Goal: Information Seeking & Learning: Learn about a topic

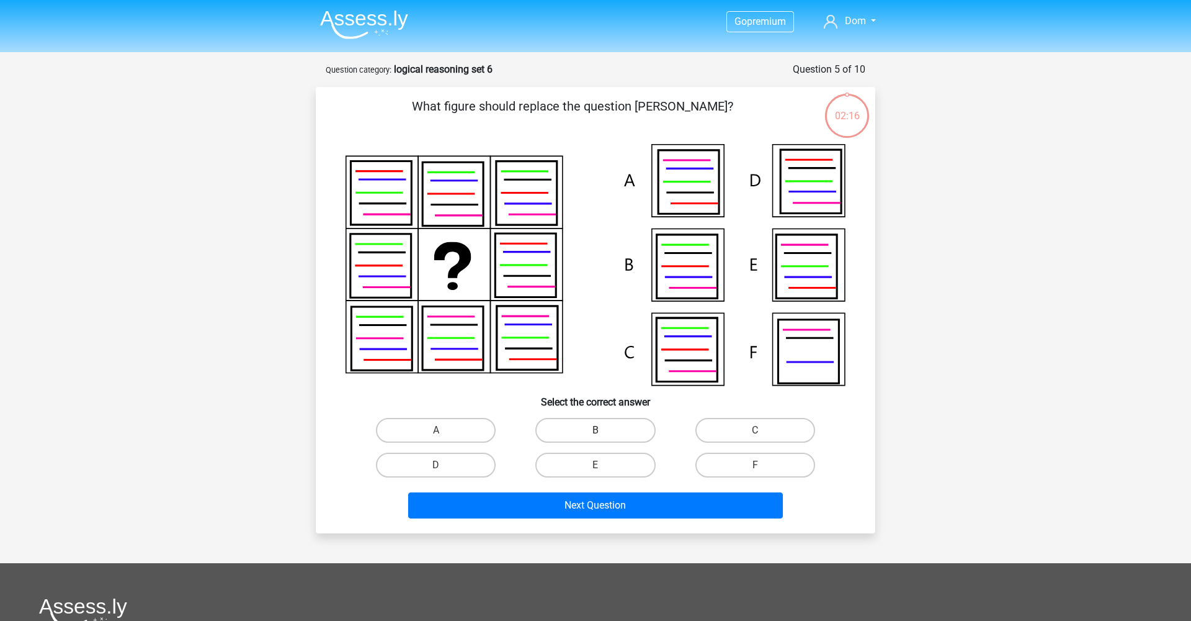
click at [616, 426] on label "B" at bounding box center [596, 430] width 120 height 25
click at [604, 430] on input "B" at bounding box center [600, 434] width 8 height 8
radio input "true"
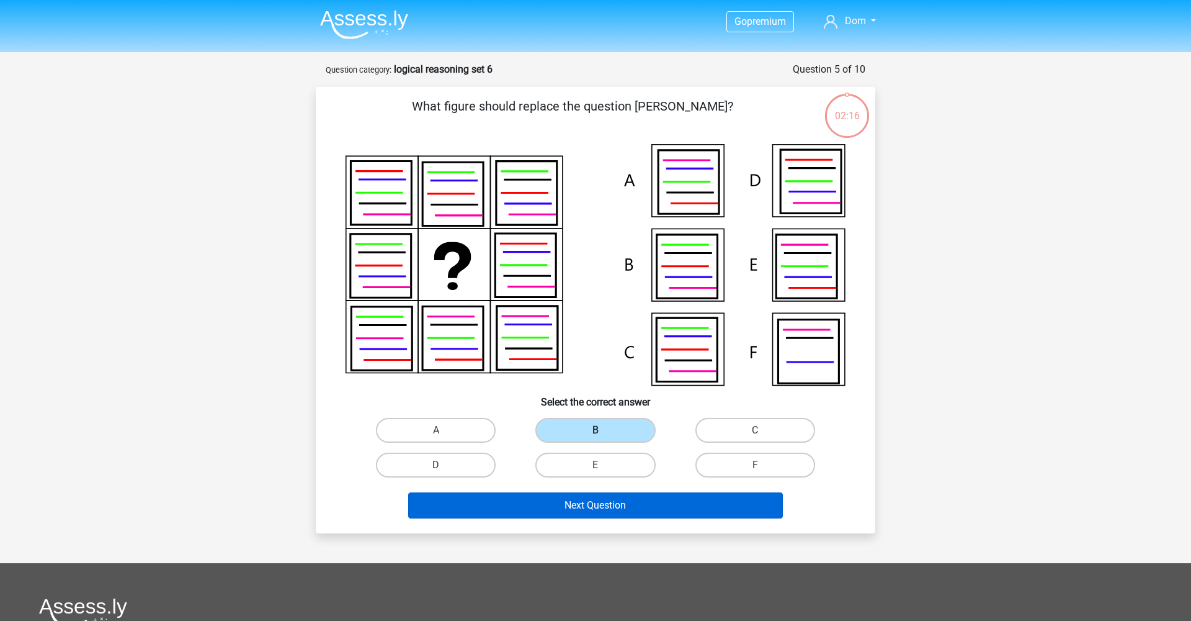
click at [609, 506] on button "Next Question" at bounding box center [595, 505] width 375 height 26
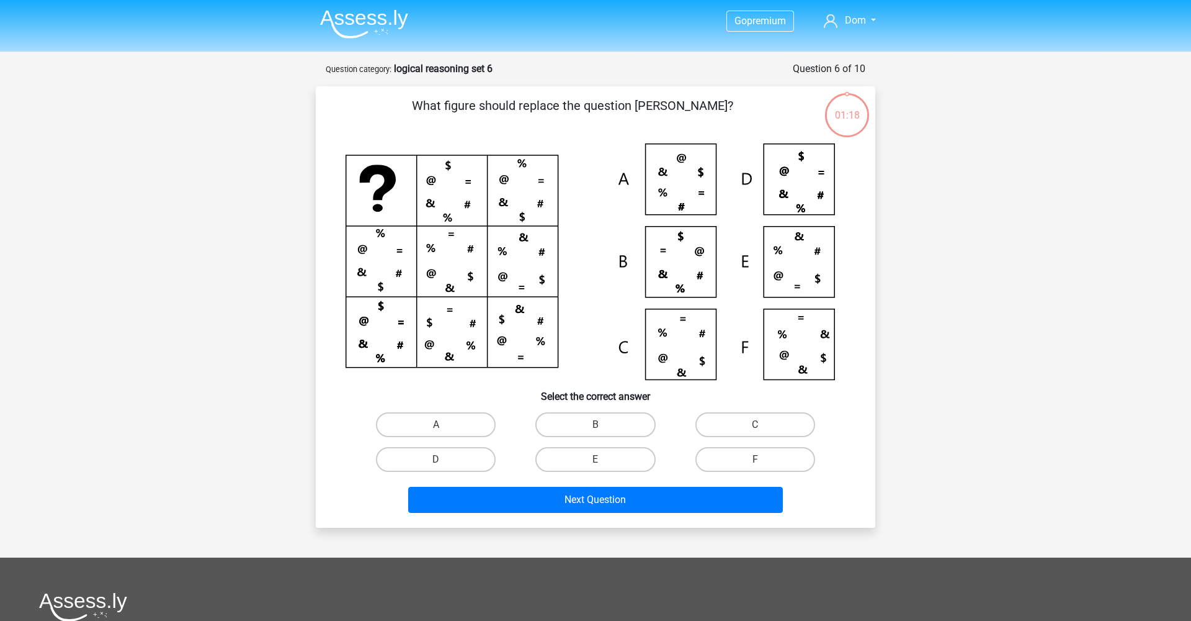
scroll to position [1, 0]
click at [782, 331] on icon at bounding box center [782, 334] width 9 height 8
click at [789, 336] on icon at bounding box center [596, 262] width 500 height 236
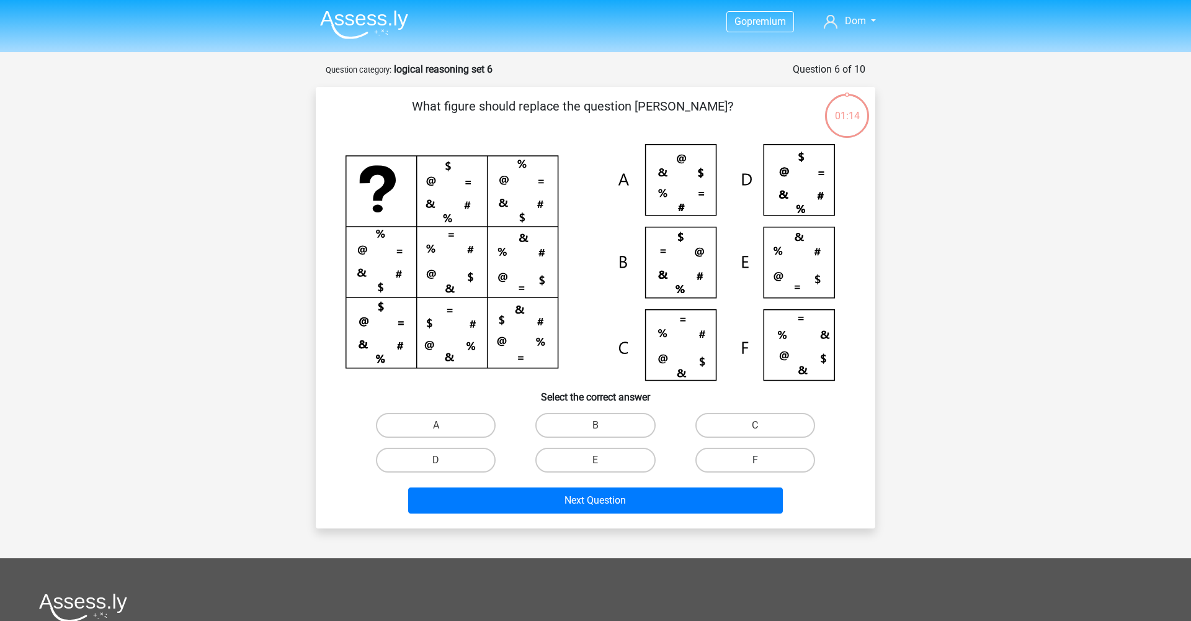
click at [739, 467] on label "F" at bounding box center [756, 459] width 120 height 25
click at [755, 467] on input "F" at bounding box center [759, 464] width 8 height 8
radio input "true"
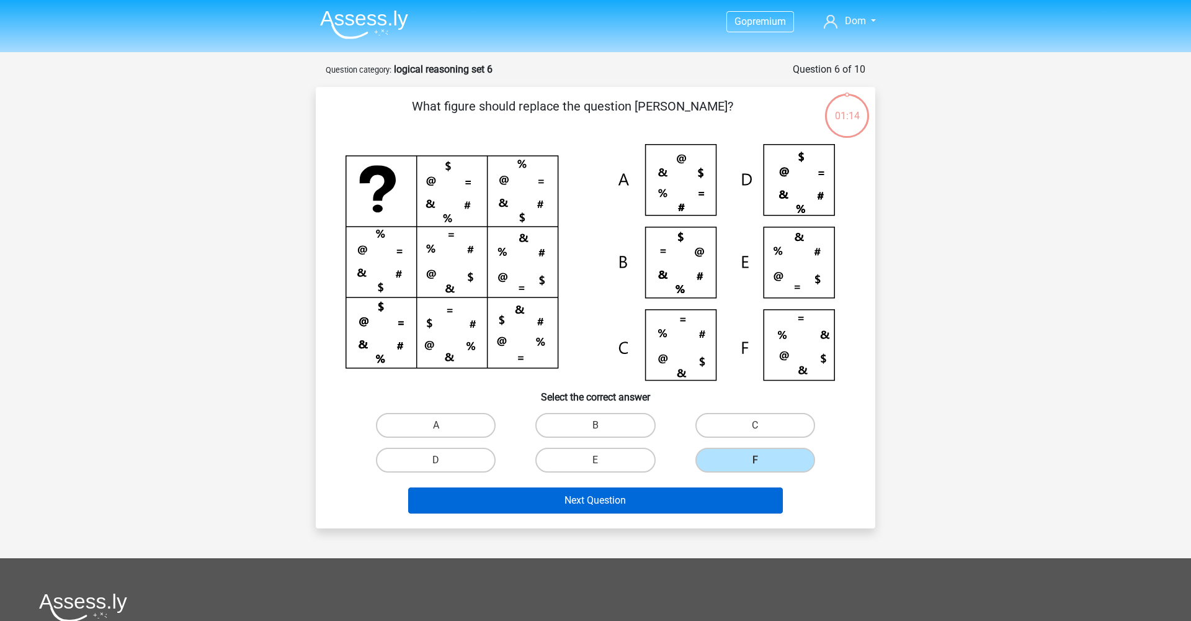
drag, startPoint x: 671, startPoint y: 504, endPoint x: 682, endPoint y: 500, distance: 11.8
click at [671, 504] on button "Next Question" at bounding box center [595, 500] width 375 height 26
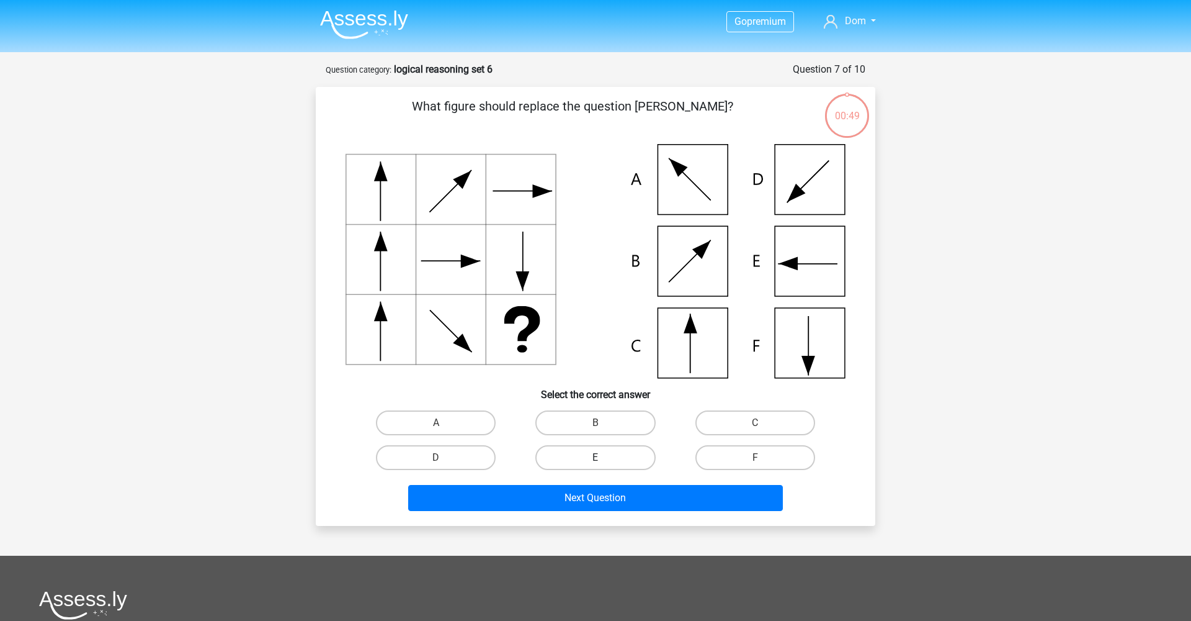
click at [606, 457] on label "E" at bounding box center [596, 457] width 120 height 25
click at [604, 457] on input "E" at bounding box center [600, 461] width 8 height 8
radio input "true"
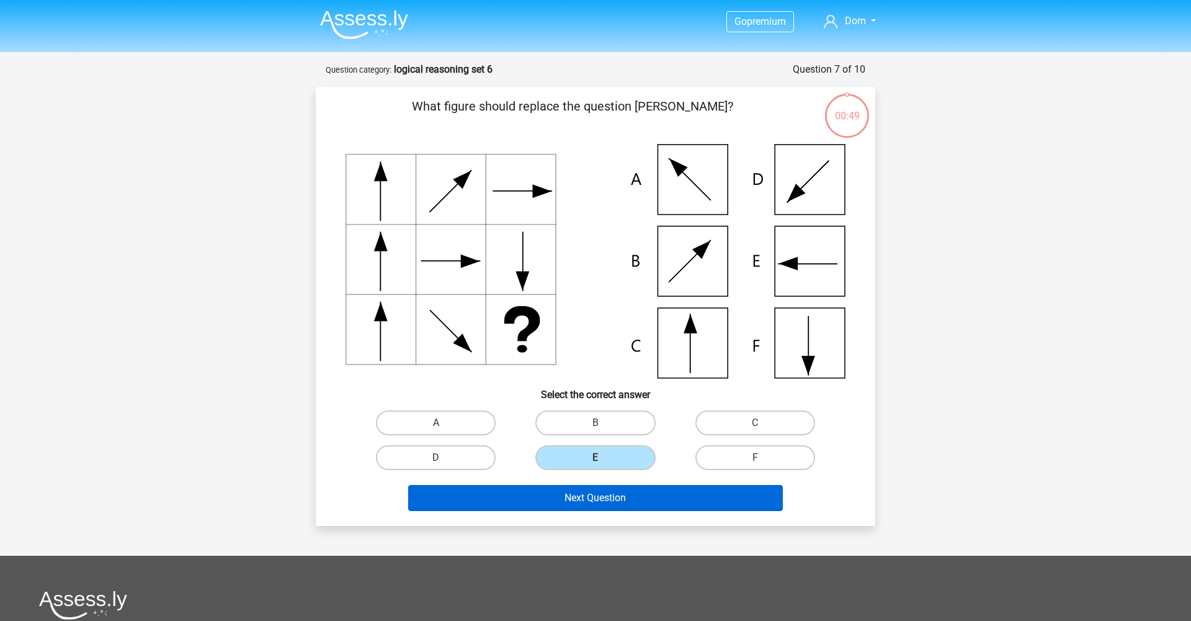
click at [612, 491] on button "Next Question" at bounding box center [595, 498] width 375 height 26
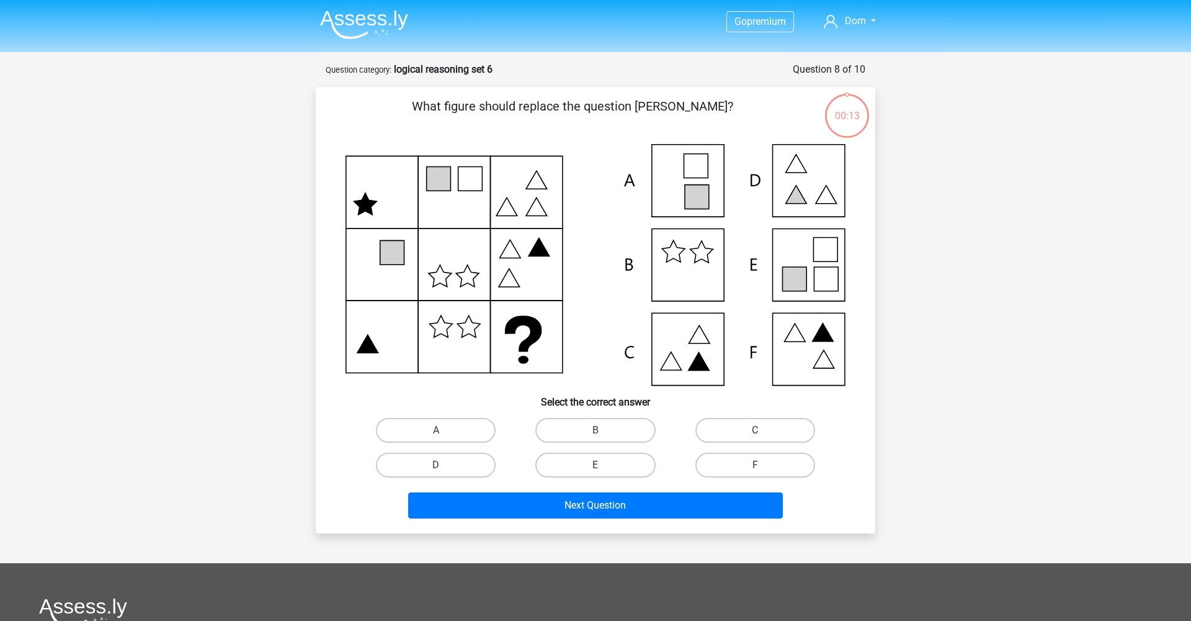
click at [871, 253] on div "What figure should replace the question [PERSON_NAME]?" at bounding box center [596, 310] width 560 height 446
click at [604, 464] on label "E" at bounding box center [596, 464] width 120 height 25
click at [604, 465] on input "E" at bounding box center [600, 469] width 8 height 8
radio input "true"
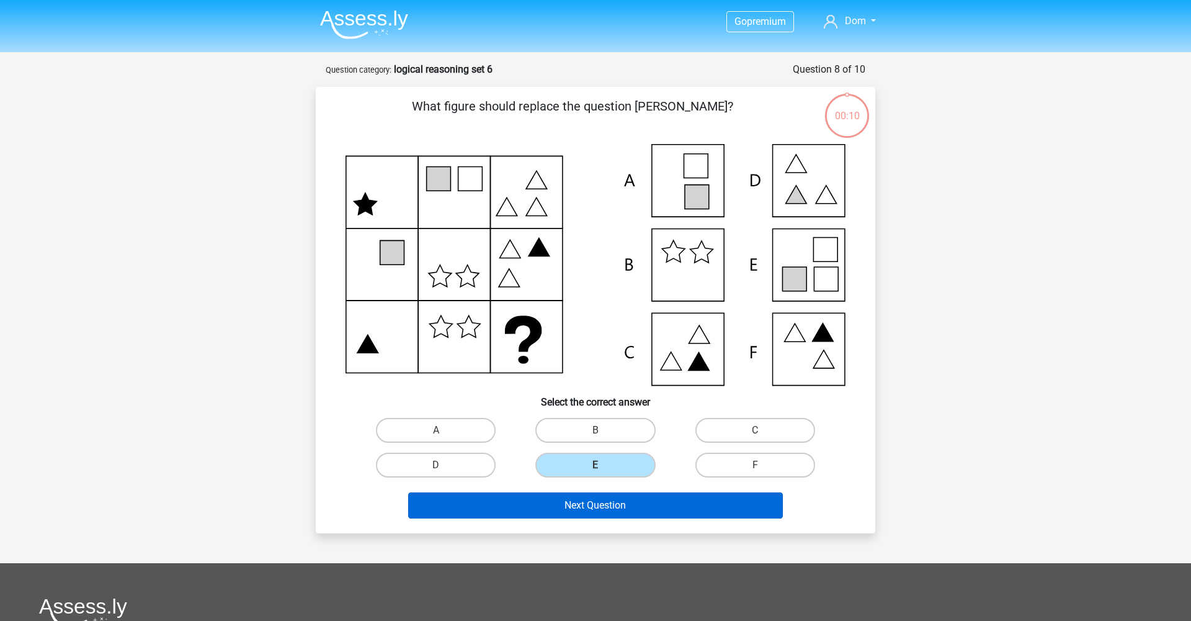
click at [608, 496] on button "Next Question" at bounding box center [595, 505] width 375 height 26
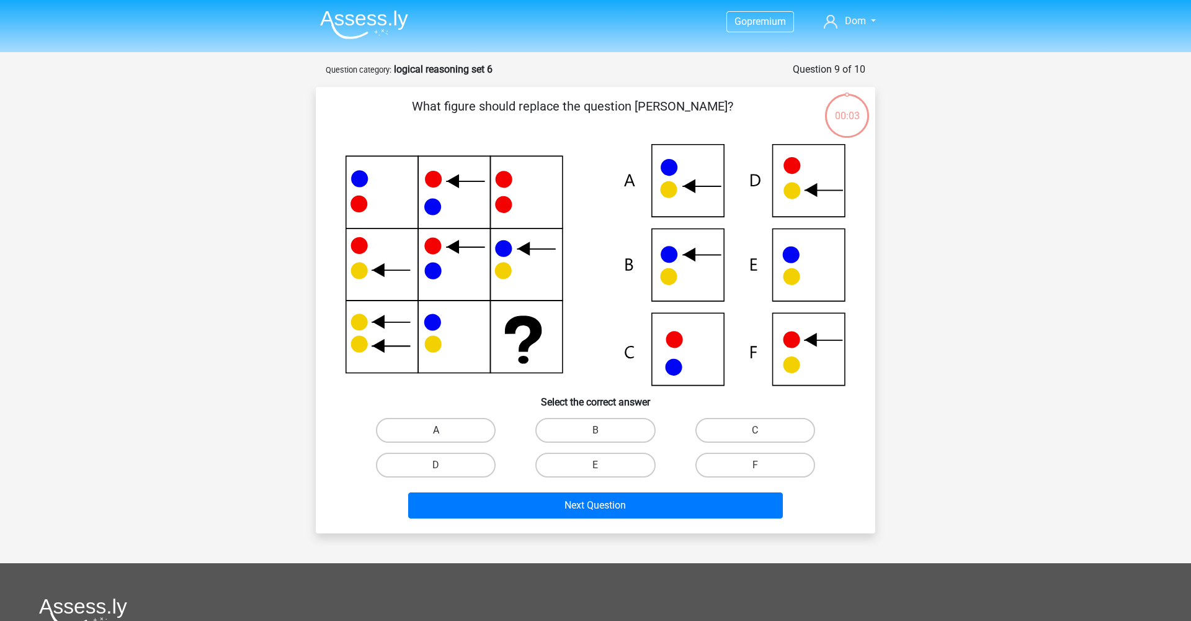
click at [472, 428] on label "A" at bounding box center [436, 430] width 120 height 25
click at [444, 430] on input "A" at bounding box center [440, 434] width 8 height 8
radio input "true"
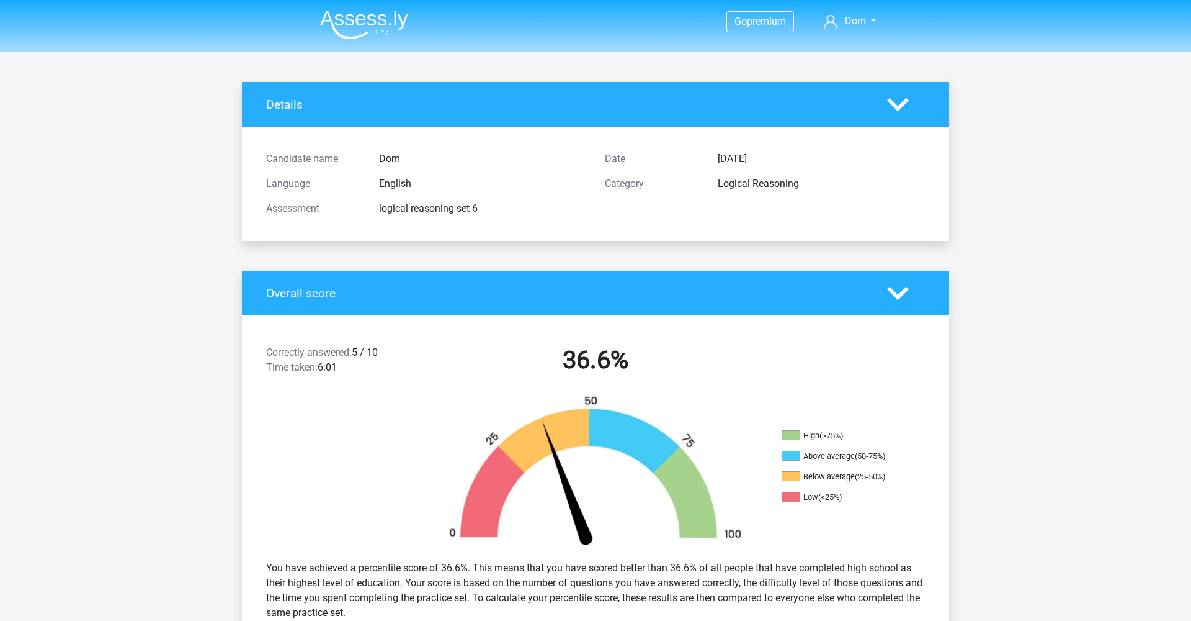
click at [349, 16] on img at bounding box center [364, 24] width 88 height 29
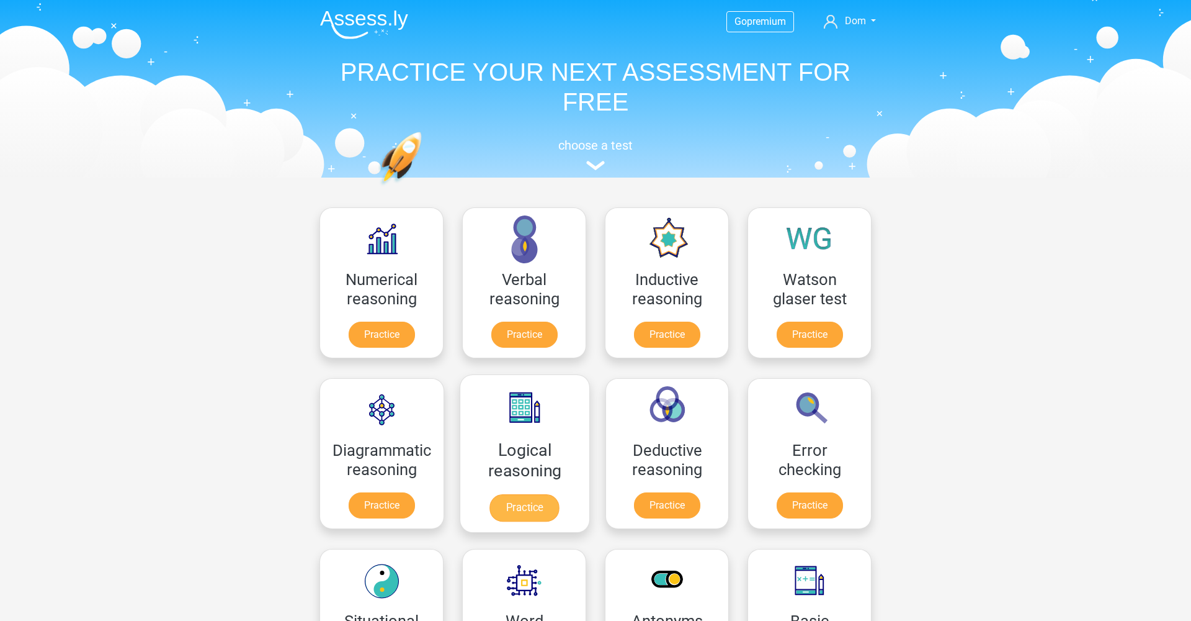
click at [522, 506] on link "Practice" at bounding box center [524, 507] width 69 height 27
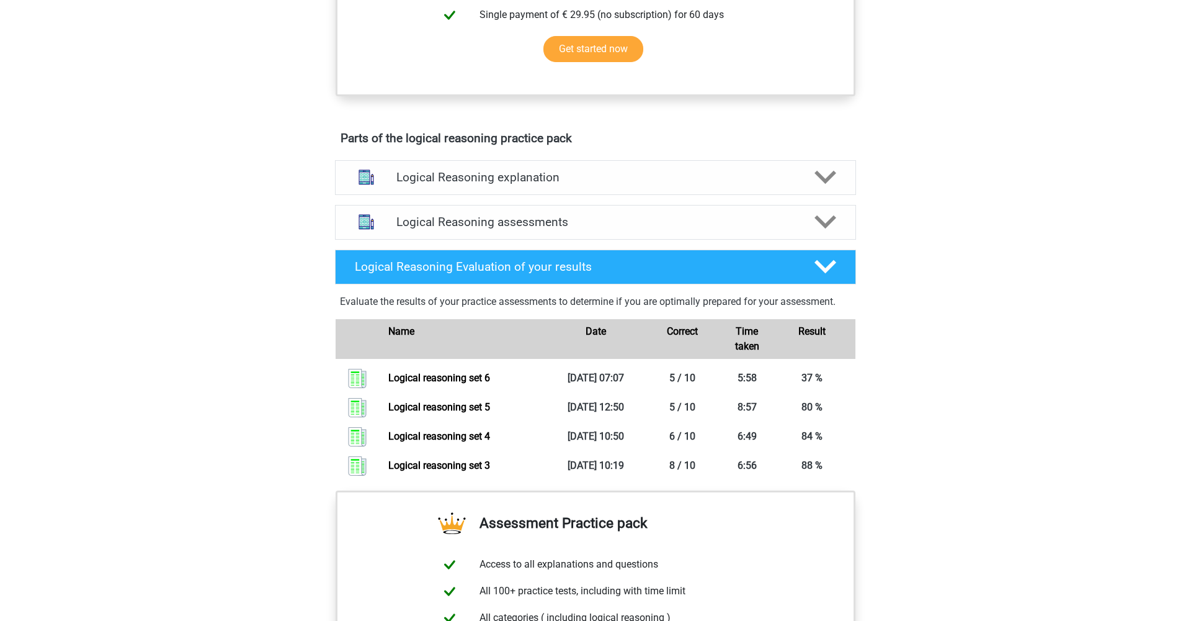
scroll to position [581, 0]
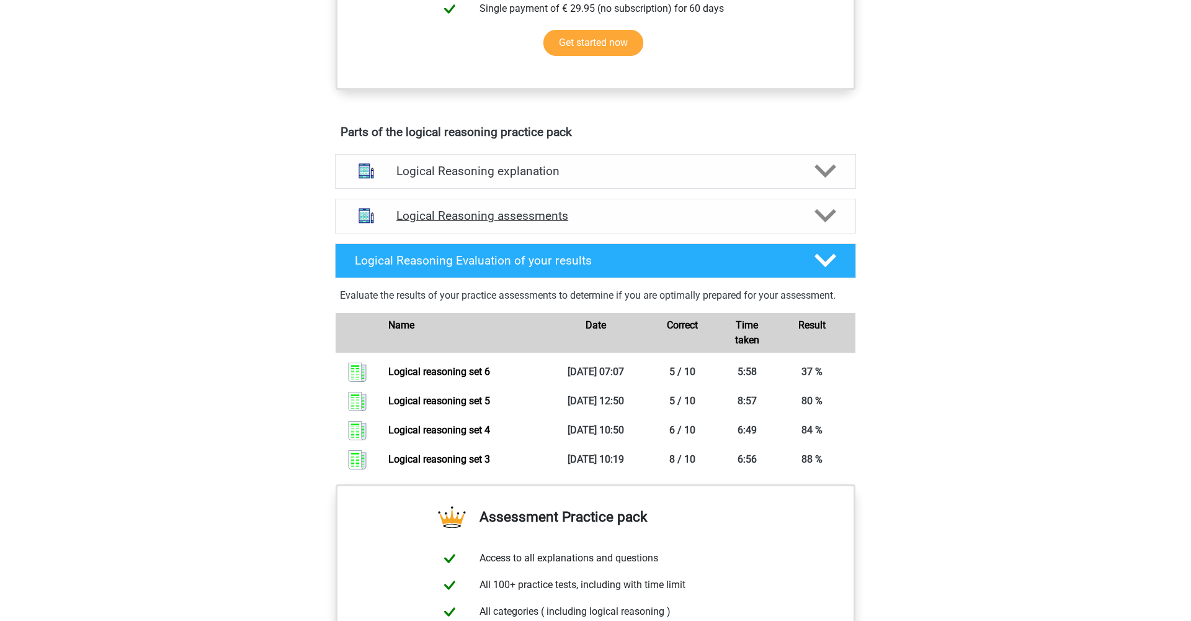
click at [498, 223] on h4 "Logical Reasoning assessments" at bounding box center [596, 215] width 398 height 14
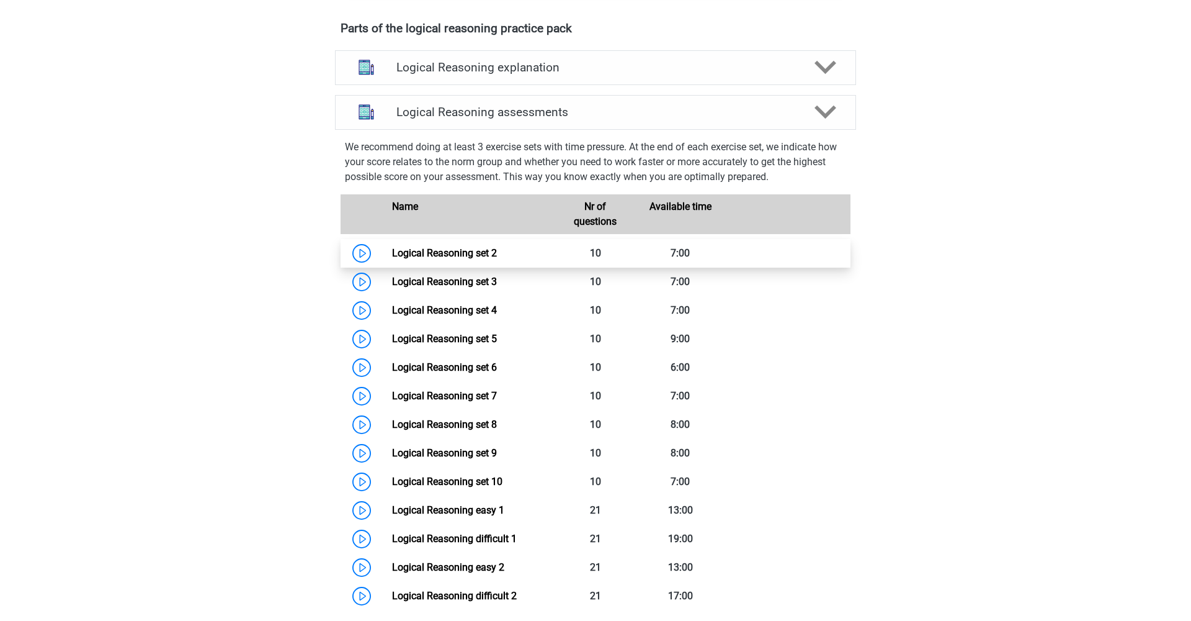
scroll to position [687, 0]
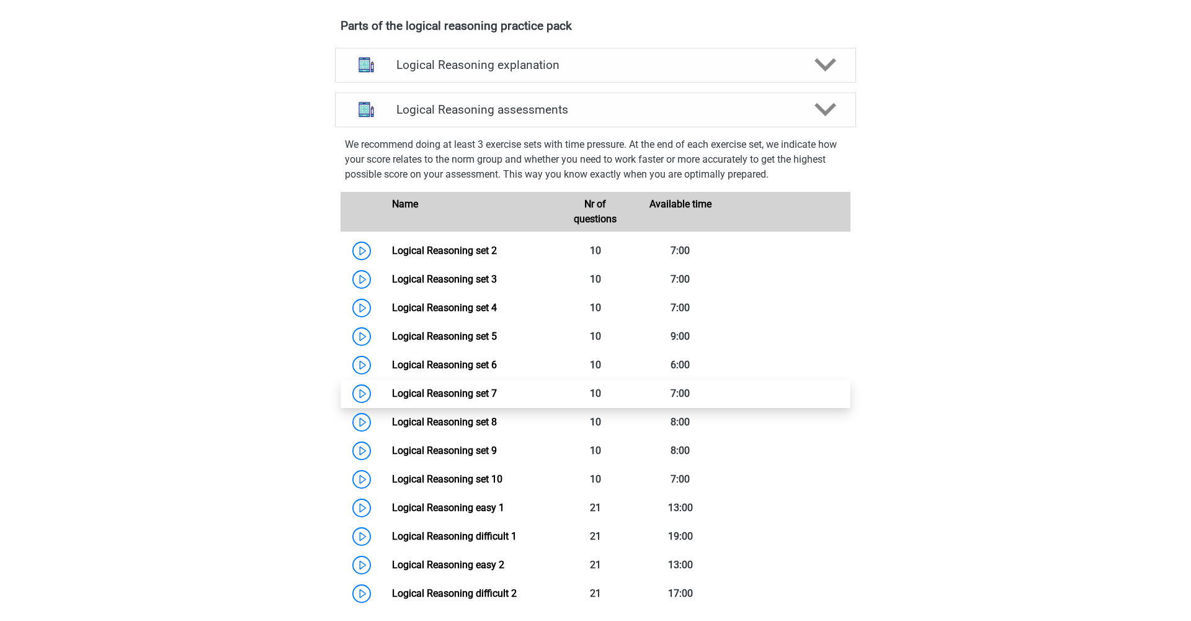
click at [483, 399] on link "Logical Reasoning set 7" at bounding box center [444, 393] width 105 height 12
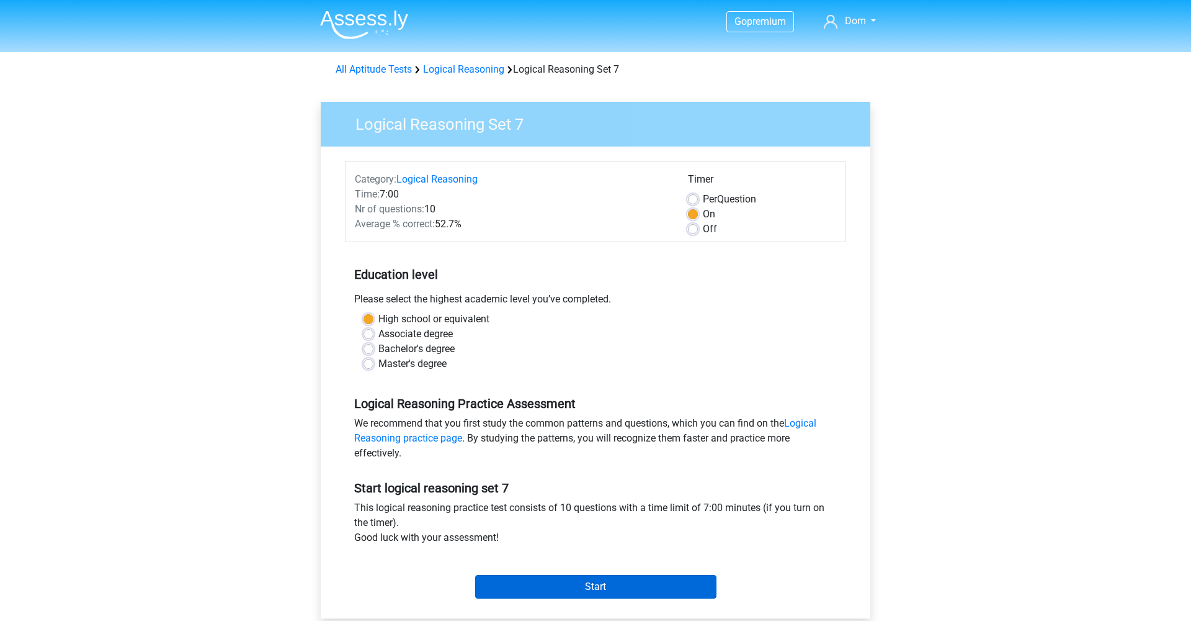
click at [624, 584] on input "Start" at bounding box center [595, 587] width 241 height 24
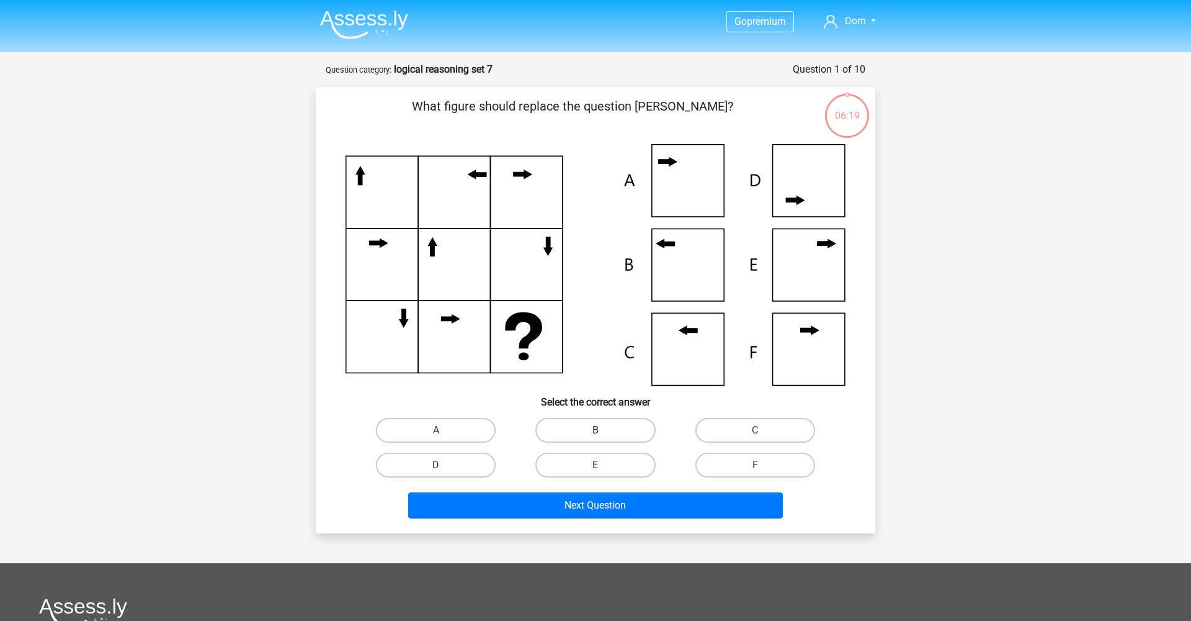
click at [614, 436] on label "B" at bounding box center [596, 430] width 120 height 25
click at [604, 436] on input "B" at bounding box center [600, 434] width 8 height 8
radio input "true"
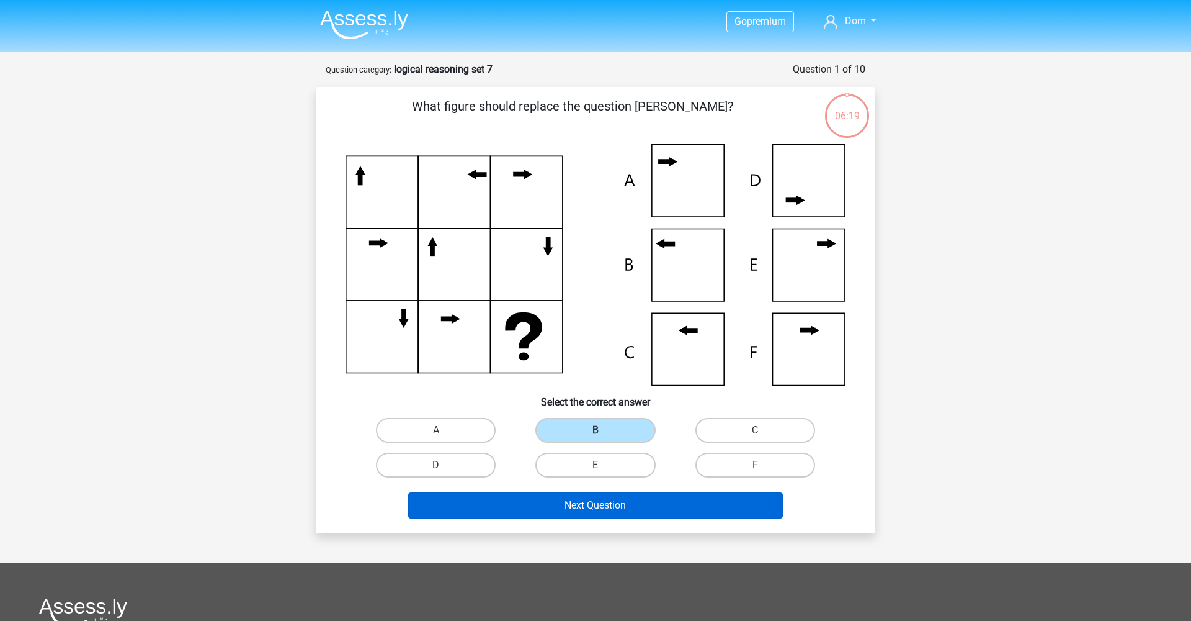
click at [632, 502] on button "Next Question" at bounding box center [595, 505] width 375 height 26
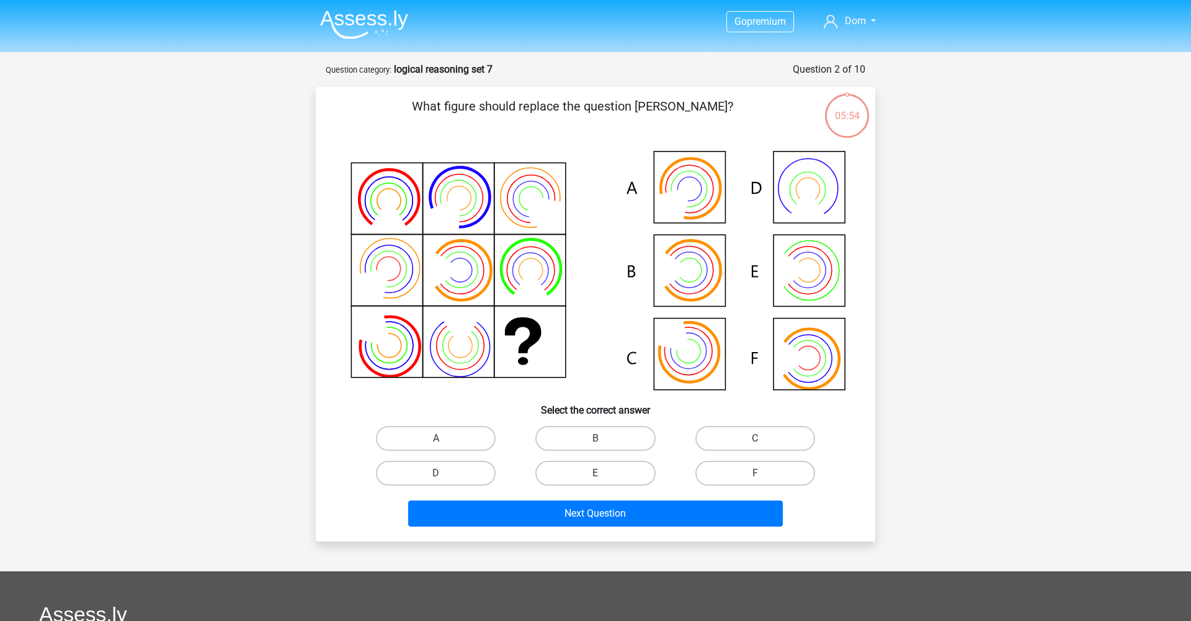
click at [681, 200] on icon at bounding box center [672, 206] width 38 height 38
click at [478, 431] on label "A" at bounding box center [436, 438] width 120 height 25
click at [444, 438] on input "A" at bounding box center [440, 442] width 8 height 8
radio input "true"
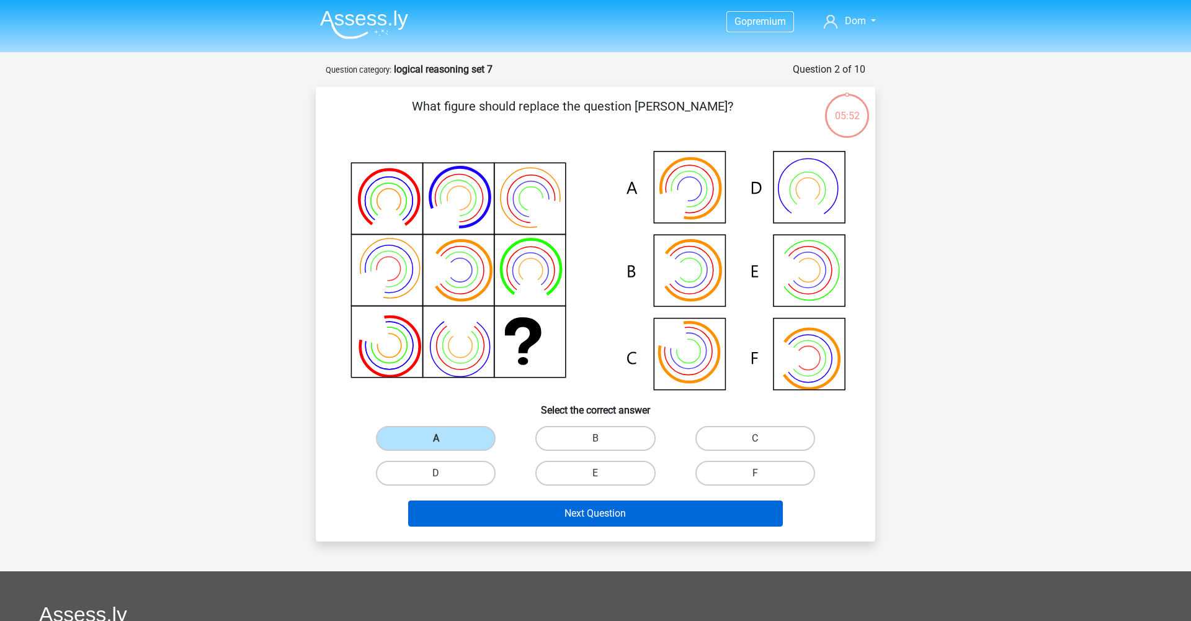
click at [537, 515] on button "Next Question" at bounding box center [595, 513] width 375 height 26
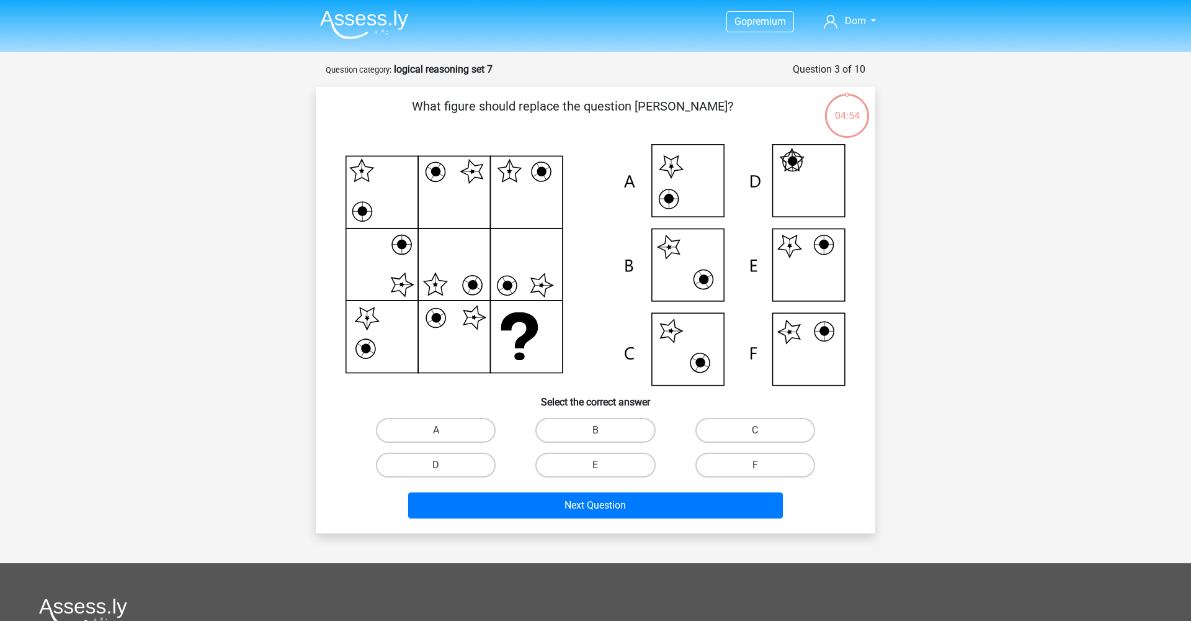
click at [817, 259] on icon at bounding box center [596, 264] width 500 height 241
click at [608, 459] on label "E" at bounding box center [596, 464] width 120 height 25
click at [604, 465] on input "E" at bounding box center [600, 469] width 8 height 8
radio input "true"
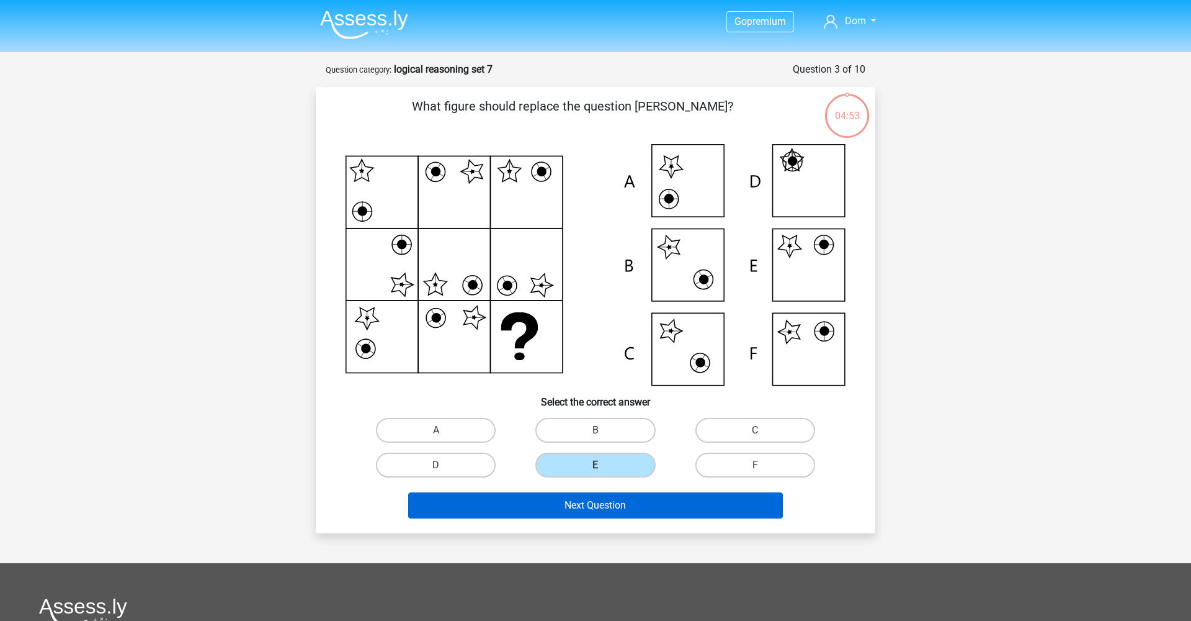
click at [617, 508] on button "Next Question" at bounding box center [595, 505] width 375 height 26
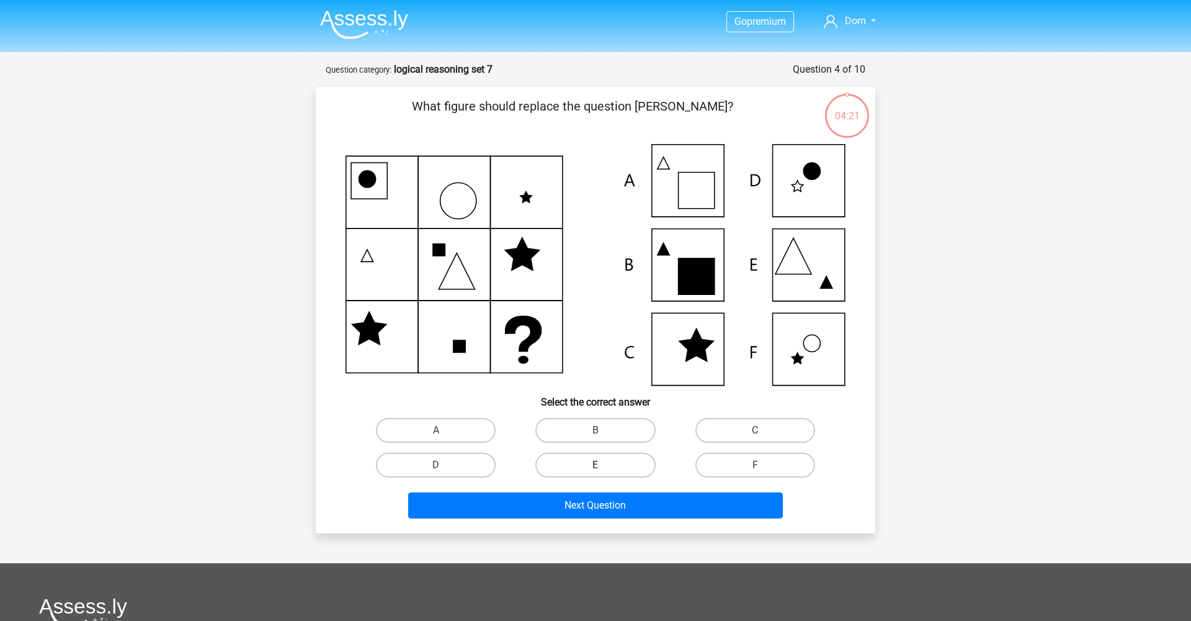
click at [596, 462] on label "E" at bounding box center [596, 464] width 120 height 25
click at [596, 465] on input "E" at bounding box center [600, 469] width 8 height 8
radio input "true"
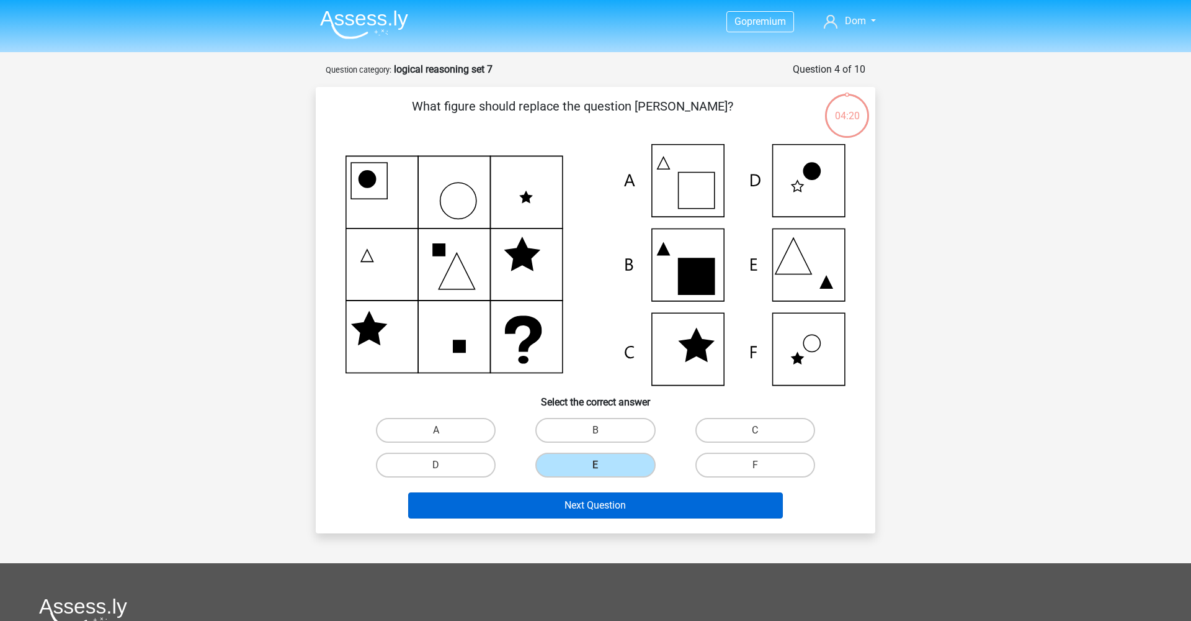
click at [627, 505] on button "Next Question" at bounding box center [595, 505] width 375 height 26
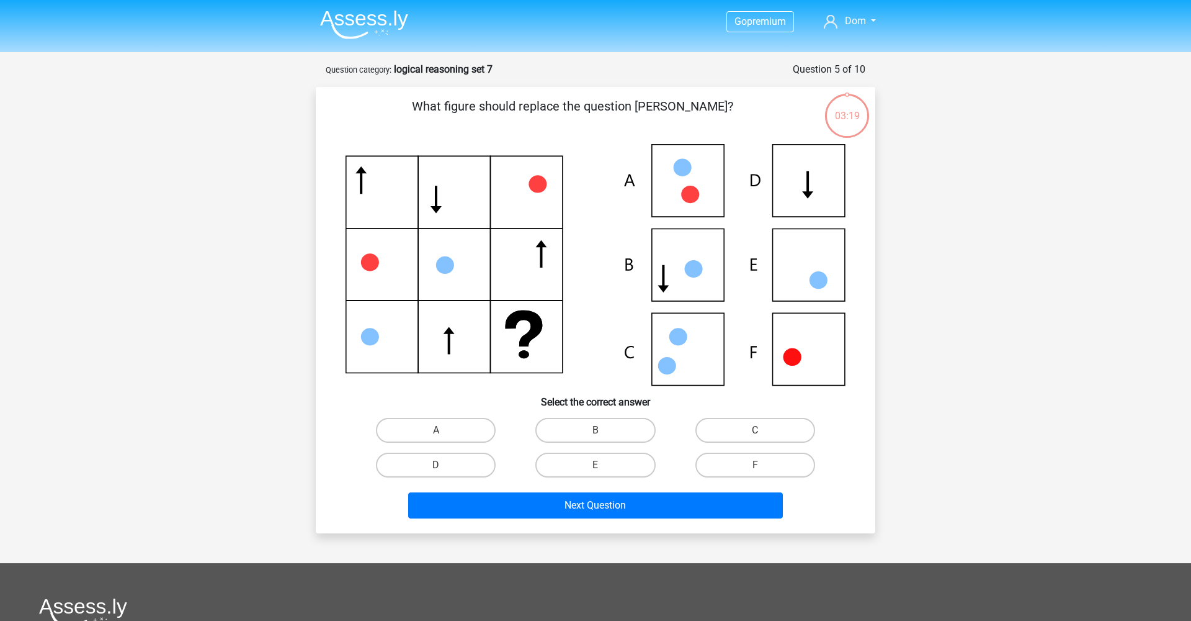
click at [442, 468] on input "D" at bounding box center [440, 469] width 8 height 8
radio input "true"
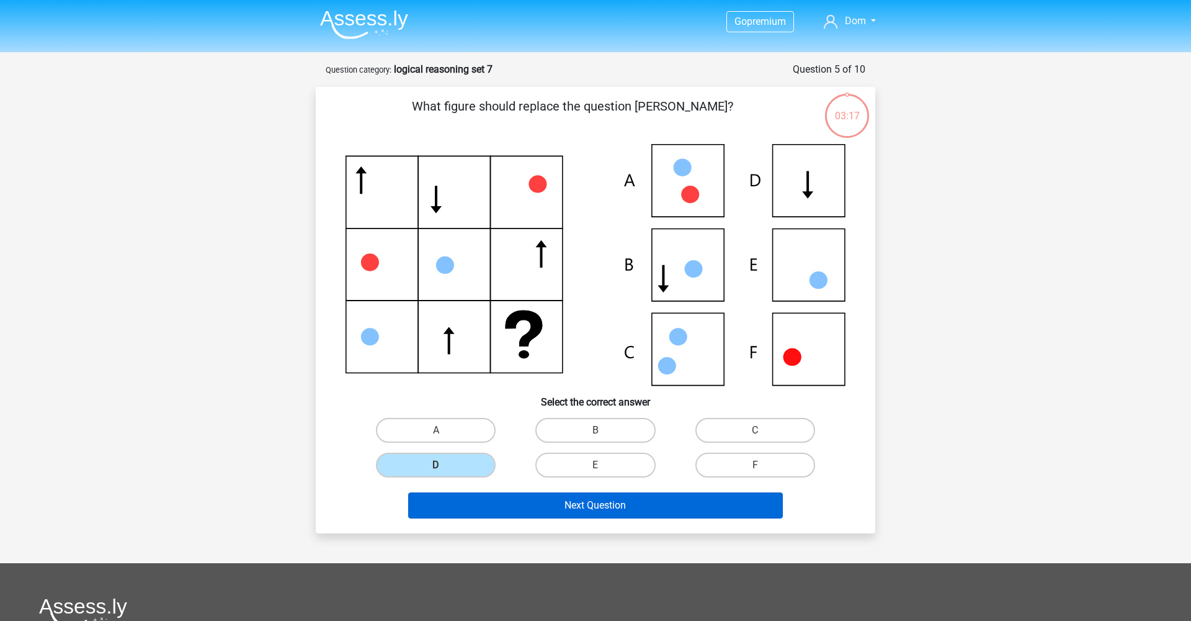
click at [564, 514] on button "Next Question" at bounding box center [595, 505] width 375 height 26
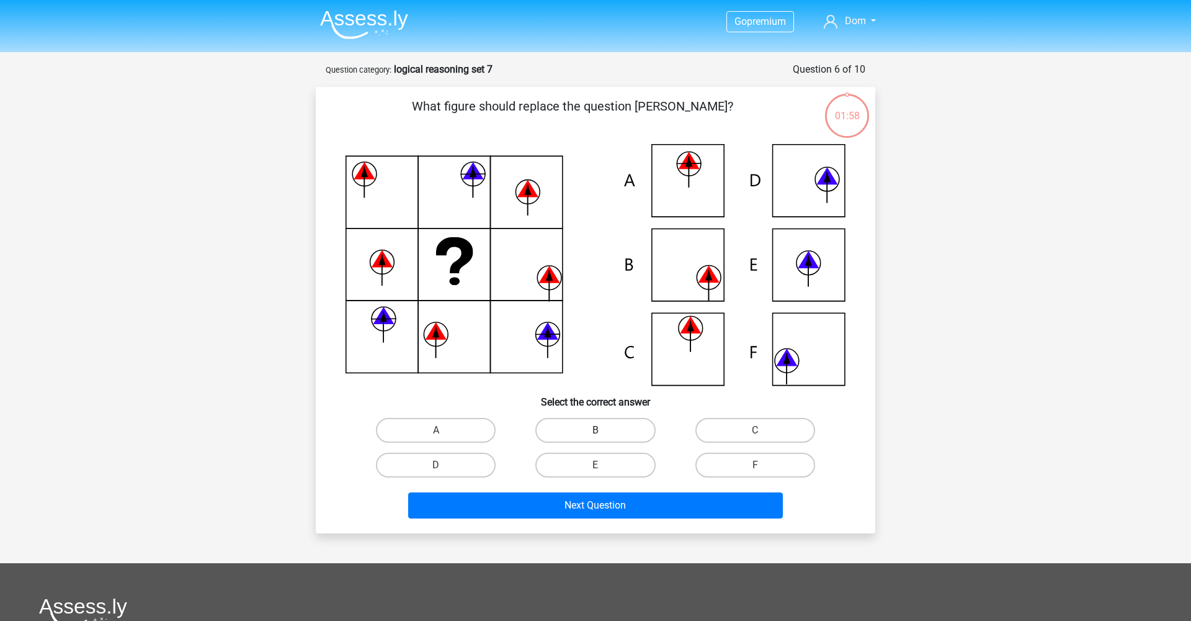
click at [622, 423] on label "B" at bounding box center [596, 430] width 120 height 25
click at [604, 430] on input "B" at bounding box center [600, 434] width 8 height 8
radio input "true"
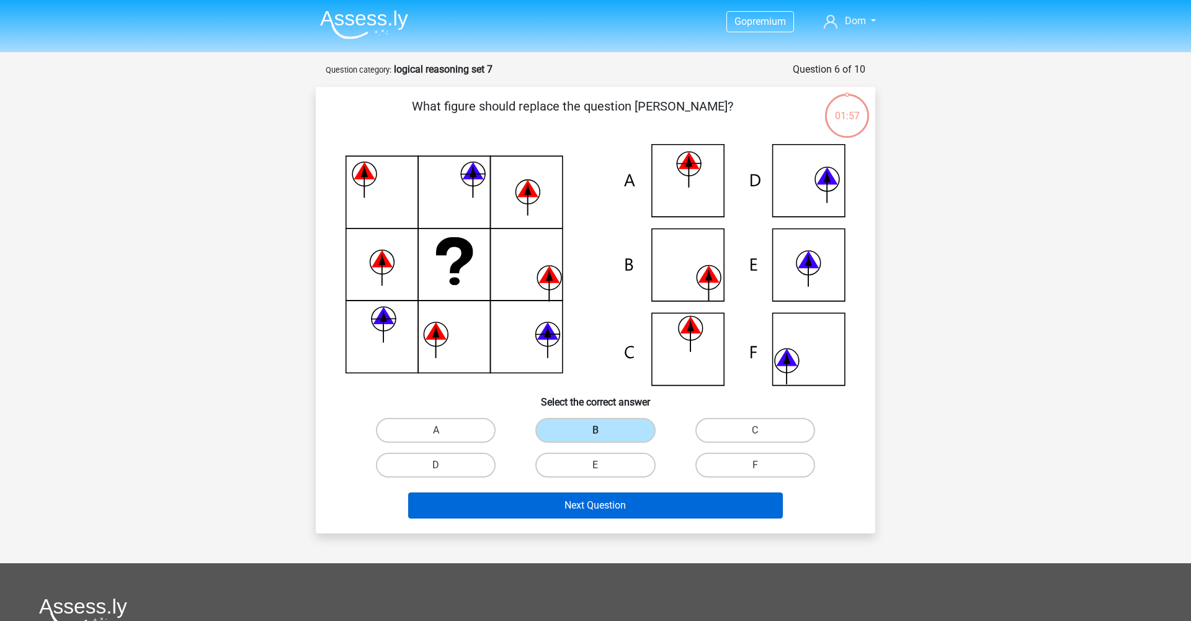
click at [622, 499] on button "Next Question" at bounding box center [595, 505] width 375 height 26
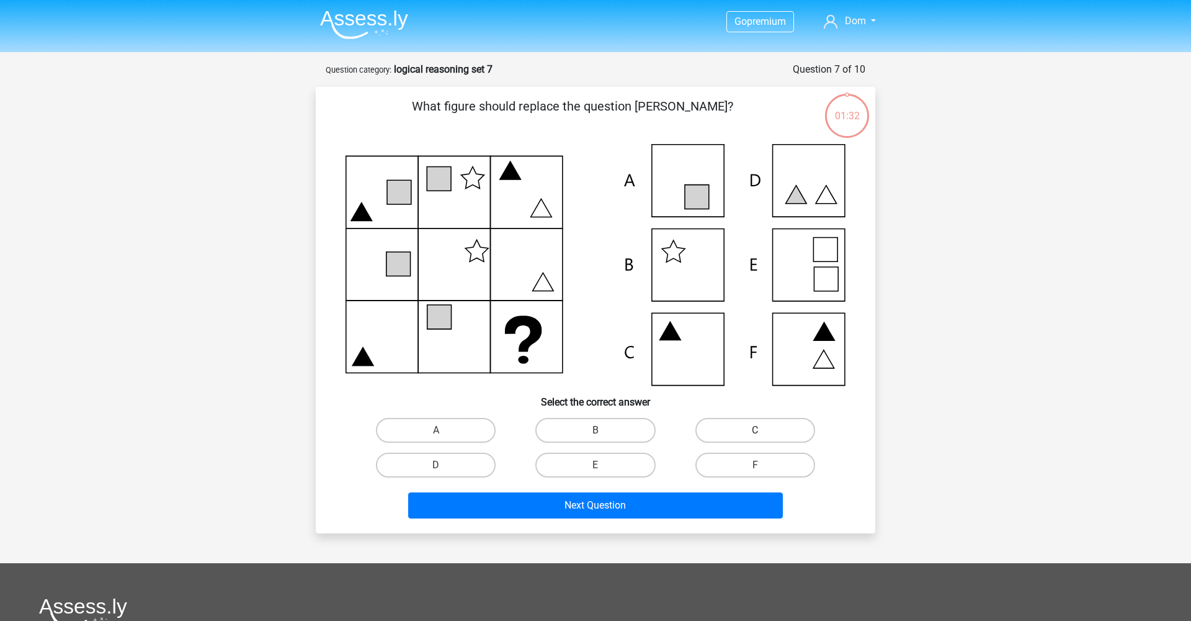
click at [728, 434] on label "C" at bounding box center [756, 430] width 120 height 25
click at [755, 434] on input "C" at bounding box center [759, 434] width 8 height 8
radio input "true"
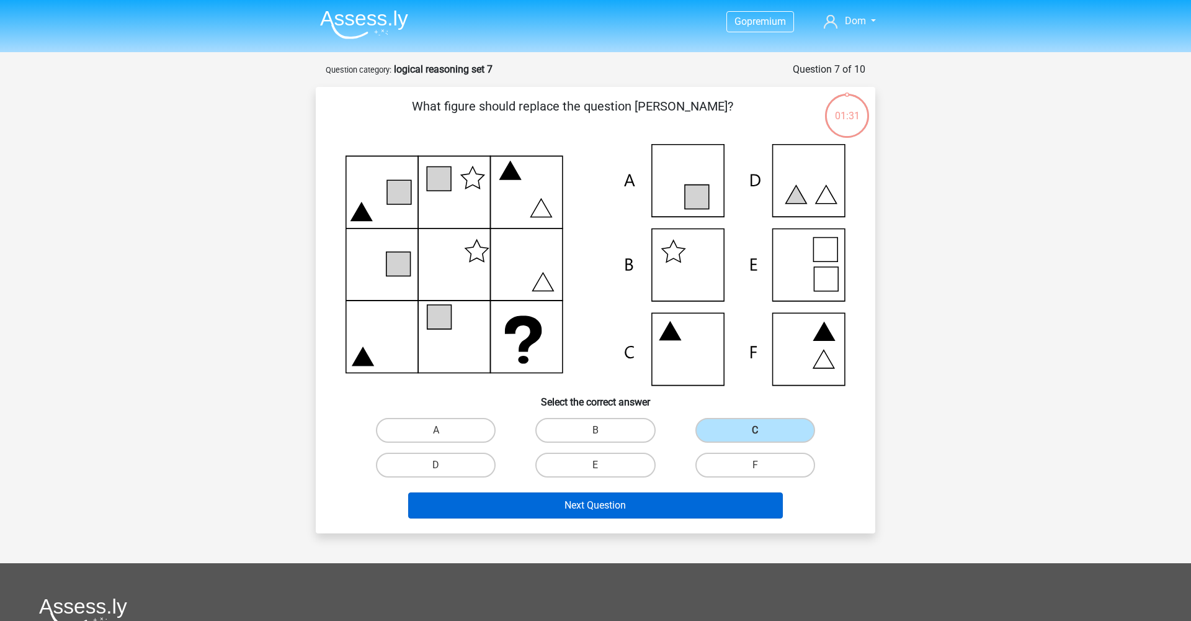
click at [647, 504] on button "Next Question" at bounding box center [595, 505] width 375 height 26
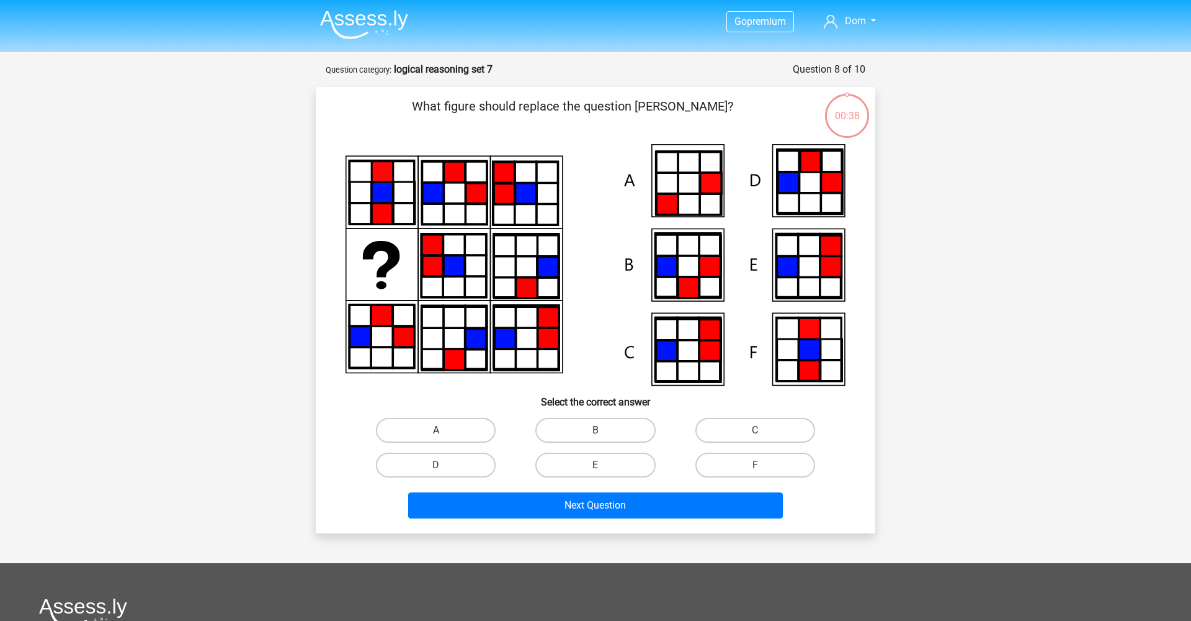
click at [470, 439] on label "A" at bounding box center [436, 430] width 120 height 25
click at [444, 438] on input "A" at bounding box center [440, 434] width 8 height 8
radio input "true"
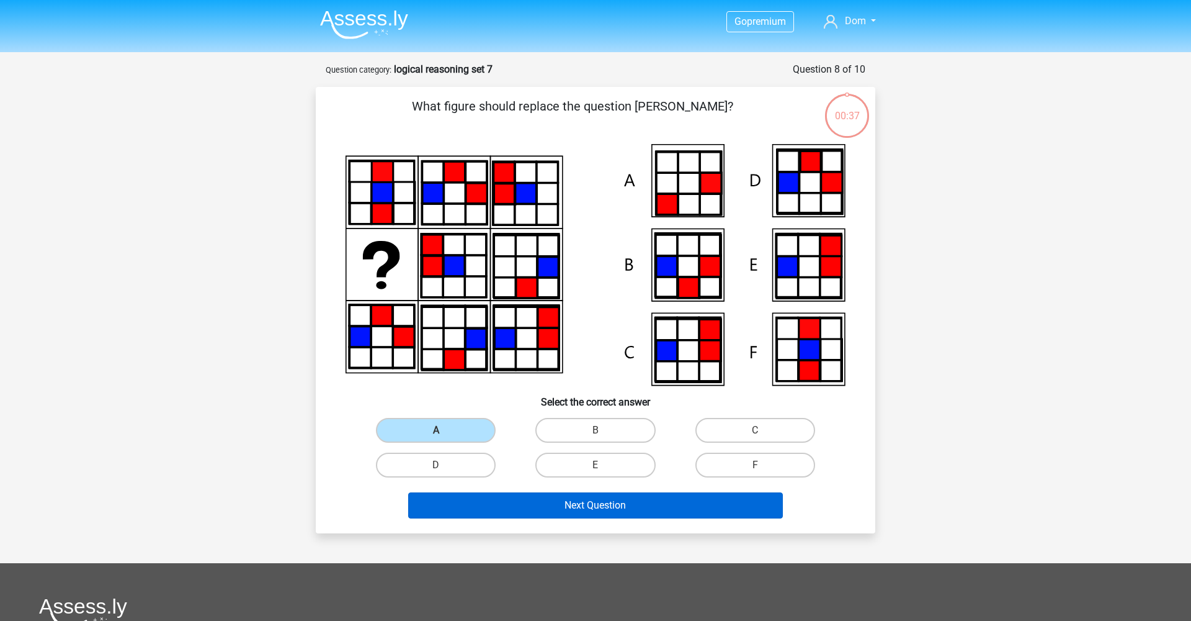
click at [528, 500] on button "Next Question" at bounding box center [595, 505] width 375 height 26
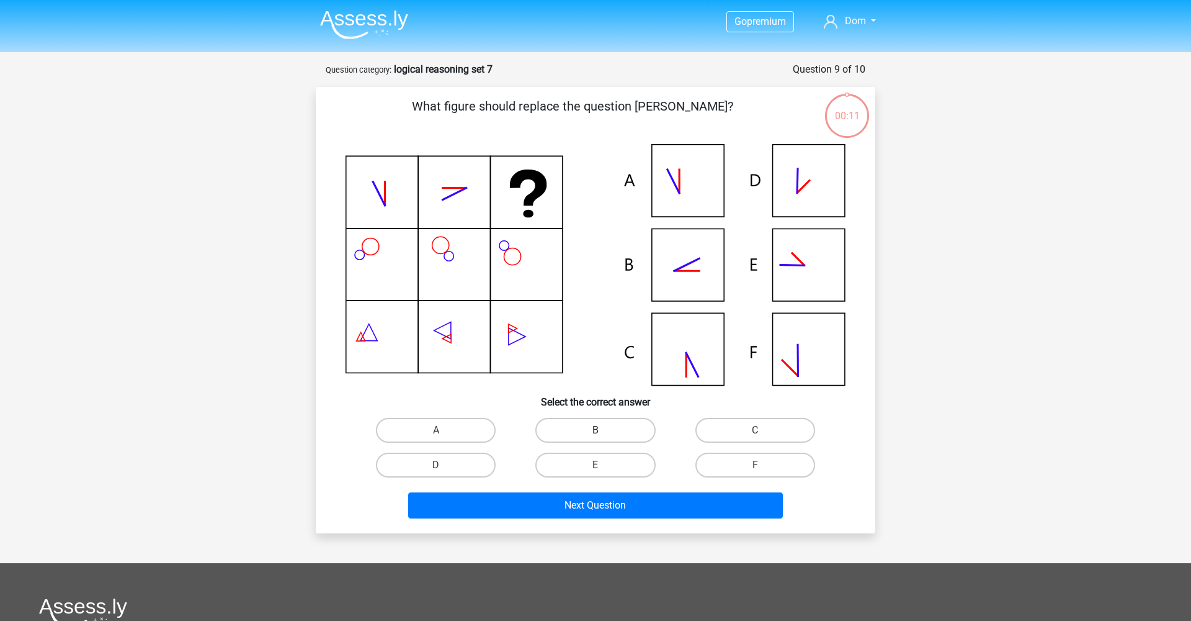
click at [615, 437] on label "B" at bounding box center [596, 430] width 120 height 25
click at [604, 437] on input "B" at bounding box center [600, 434] width 8 height 8
radio input "true"
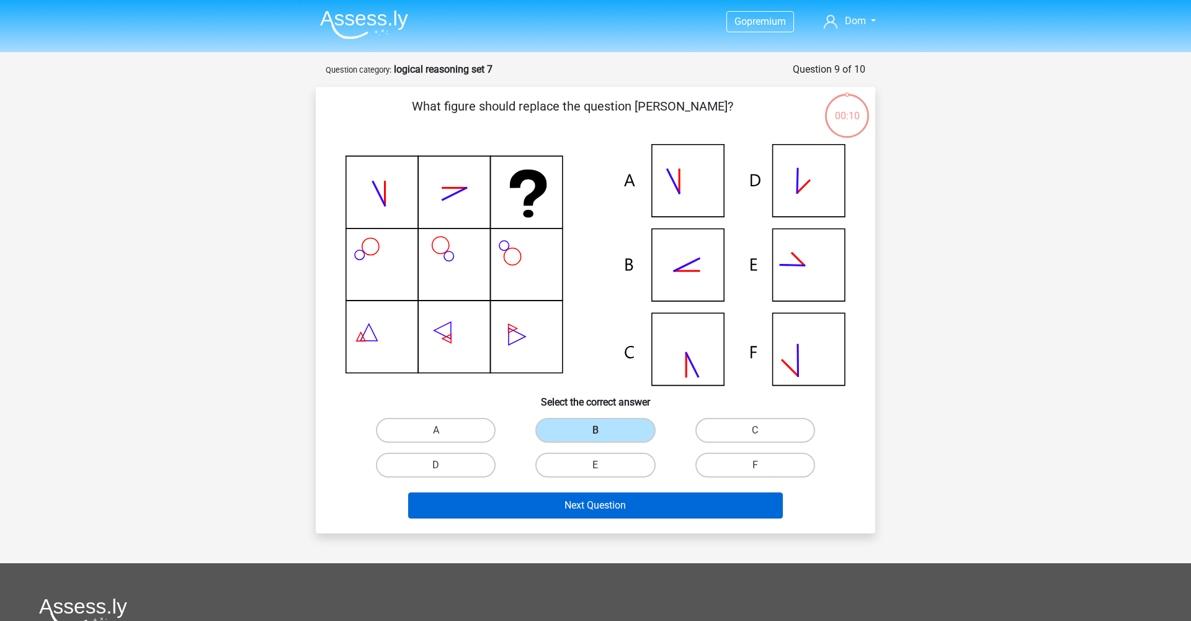
click at [628, 502] on button "Next Question" at bounding box center [595, 505] width 375 height 26
